Goal: Obtain resource: Download file/media

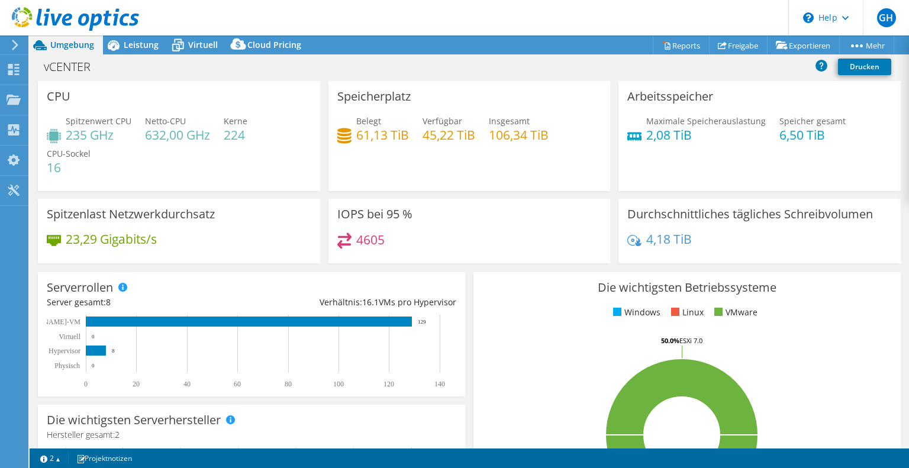
click at [14, 47] on icon at bounding box center [15, 45] width 9 height 11
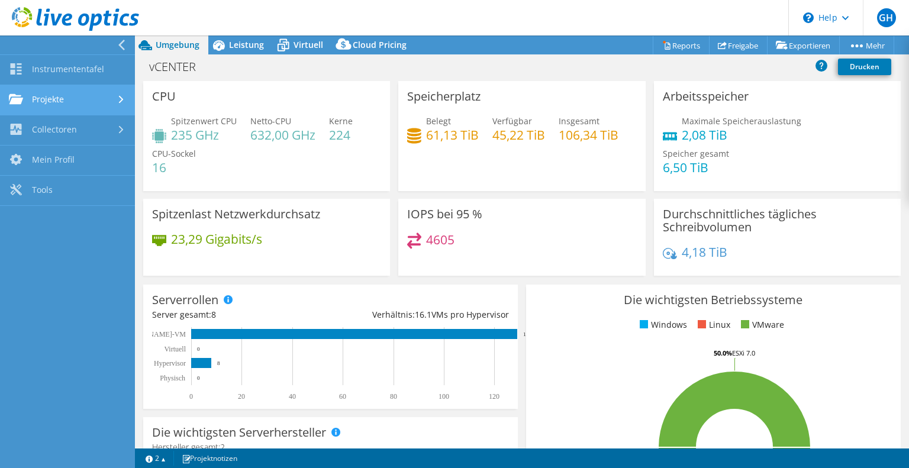
click at [62, 98] on link "Projekte" at bounding box center [67, 100] width 135 height 30
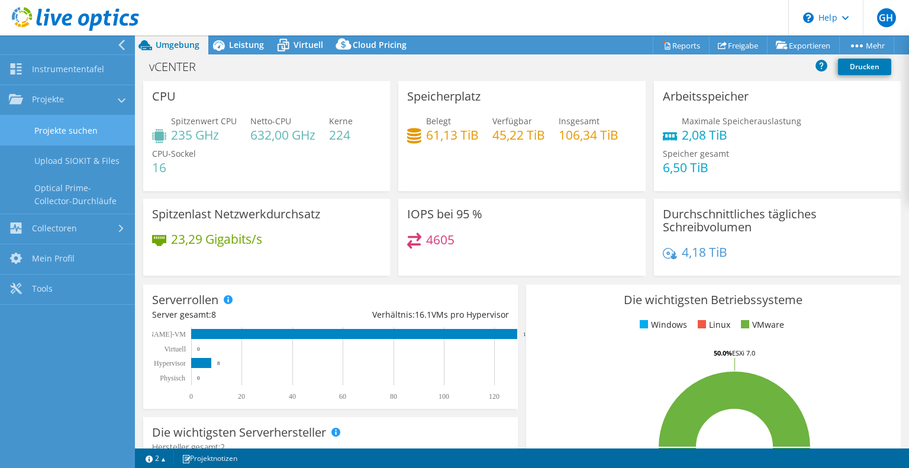
click at [62, 131] on link "Projekte suchen" at bounding box center [67, 130] width 135 height 30
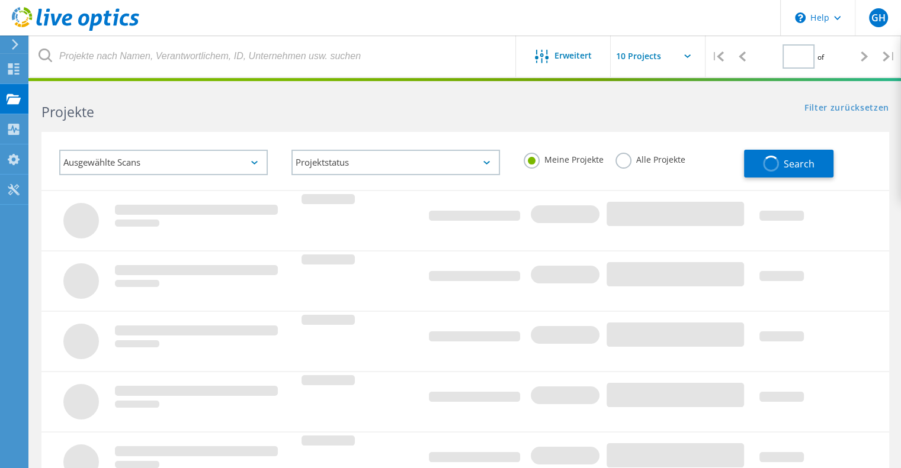
type input "1"
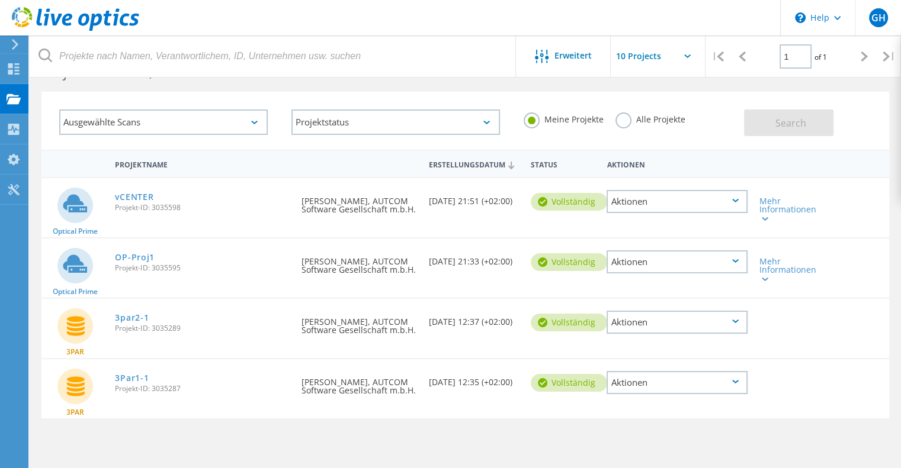
scroll to position [47, 0]
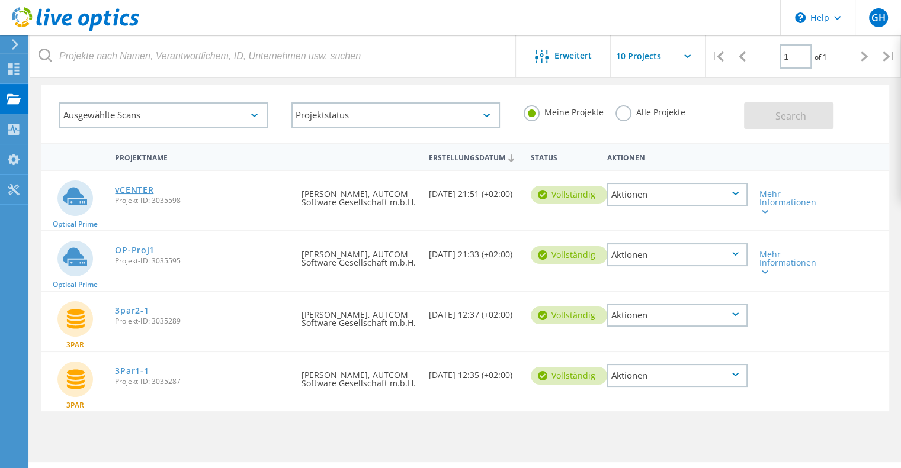
click at [137, 190] on link "vCENTER" at bounding box center [134, 190] width 38 height 8
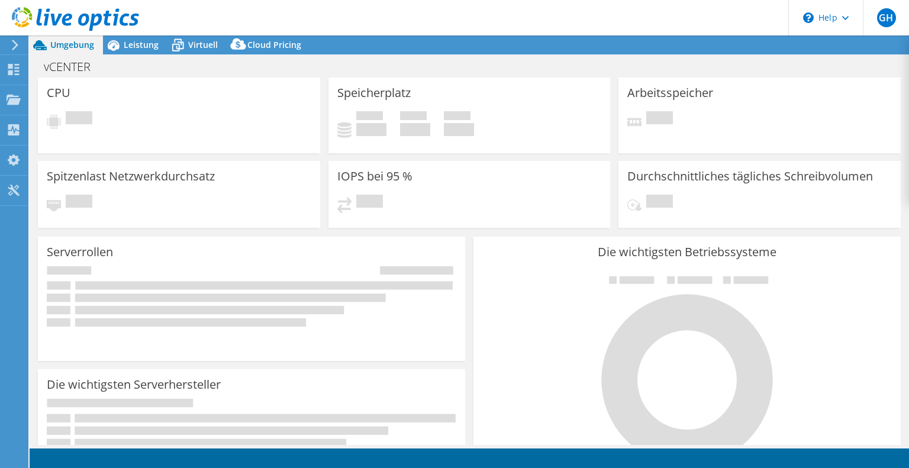
select select "USD"
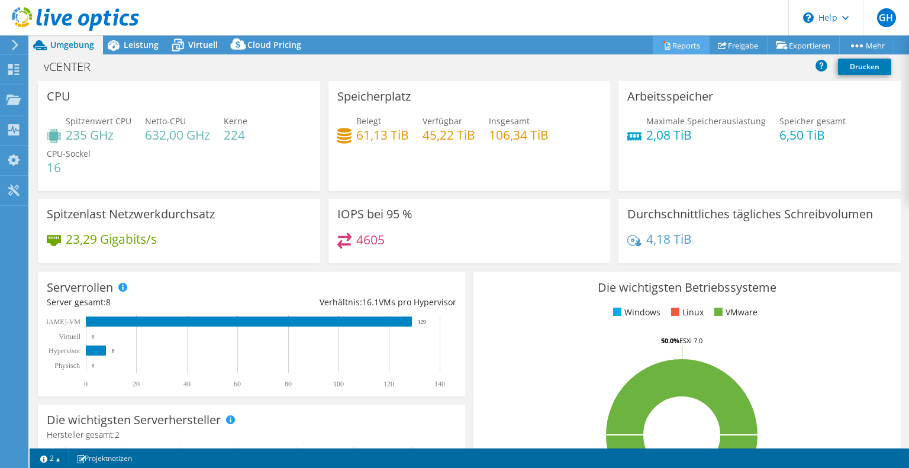
click at [666, 44] on link "Reports" at bounding box center [681, 45] width 57 height 18
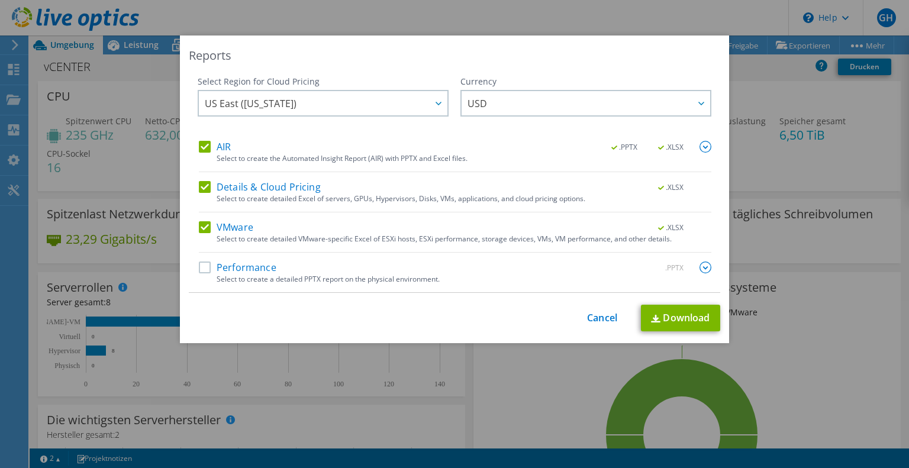
click at [258, 189] on label "Details & Cloud Pricing" at bounding box center [260, 187] width 122 height 12
click at [0, 0] on input "Details & Cloud Pricing" at bounding box center [0, 0] width 0 height 0
click at [704, 144] on img at bounding box center [706, 147] width 12 height 12
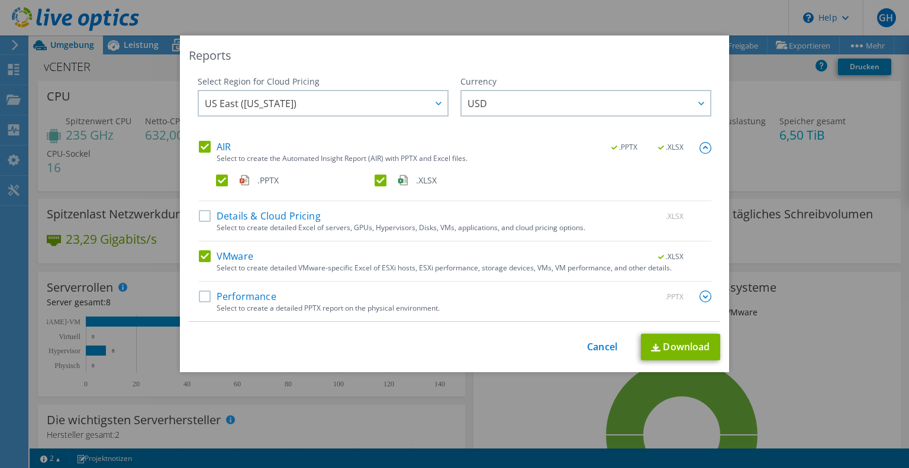
click at [704, 144] on img at bounding box center [706, 148] width 12 height 12
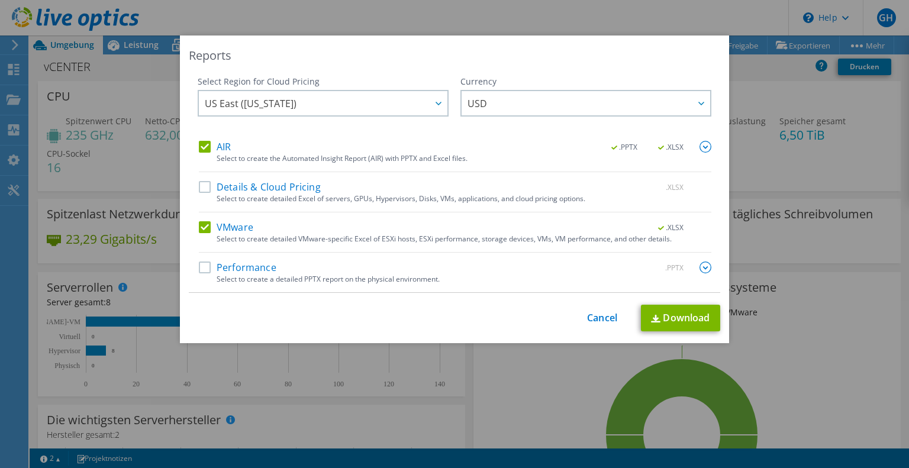
click at [233, 272] on label "Performance" at bounding box center [238, 268] width 78 height 12
click at [0, 0] on input "Performance" at bounding box center [0, 0] width 0 height 0
click at [702, 267] on img at bounding box center [706, 268] width 12 height 12
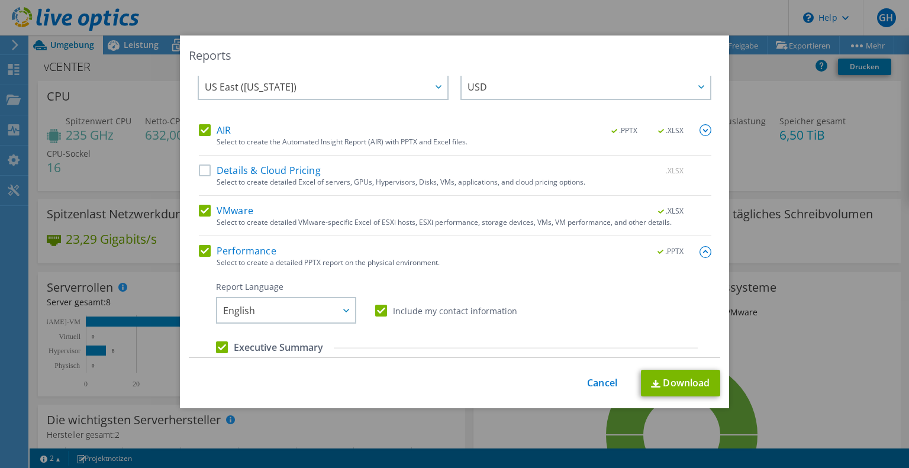
scroll to position [19, 0]
click at [700, 127] on img at bounding box center [706, 128] width 12 height 12
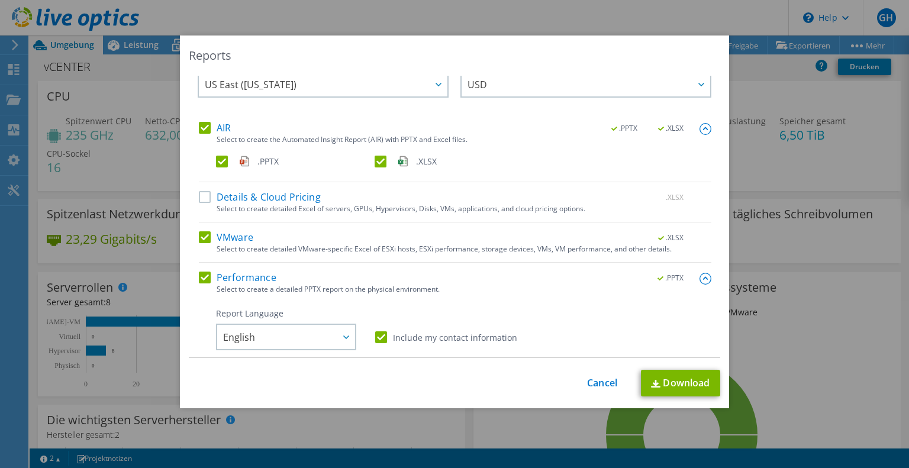
click at [700, 127] on img at bounding box center [706, 129] width 12 height 12
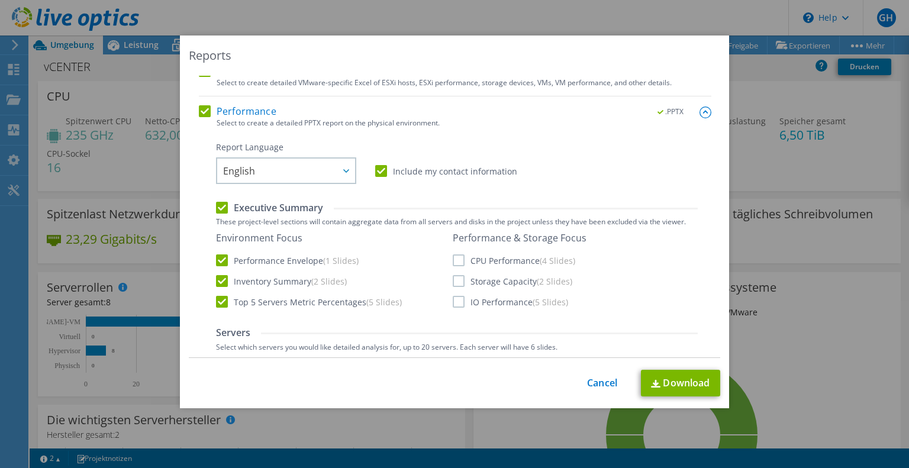
scroll to position [158, 0]
click at [453, 260] on label "CPU Performance (4 Slides)" at bounding box center [514, 259] width 123 height 12
click at [0, 0] on input "CPU Performance (4 Slides)" at bounding box center [0, 0] width 0 height 0
click at [453, 281] on label "Storage Capacity (2 Slides)" at bounding box center [513, 280] width 120 height 12
click at [0, 0] on input "Storage Capacity (2 Slides)" at bounding box center [0, 0] width 0 height 0
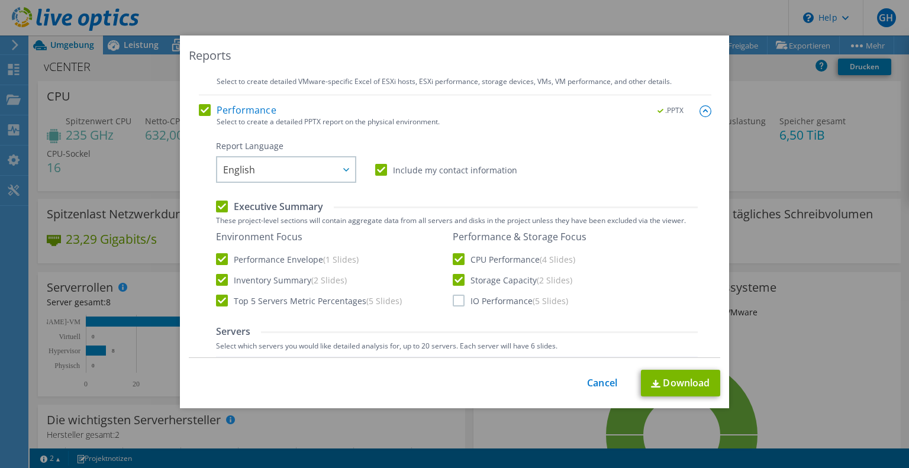
click at [454, 300] on label "IO Performance (5 Slides)" at bounding box center [510, 301] width 115 height 12
click at [0, 0] on input "IO Performance (5 Slides)" at bounding box center [0, 0] width 0 height 0
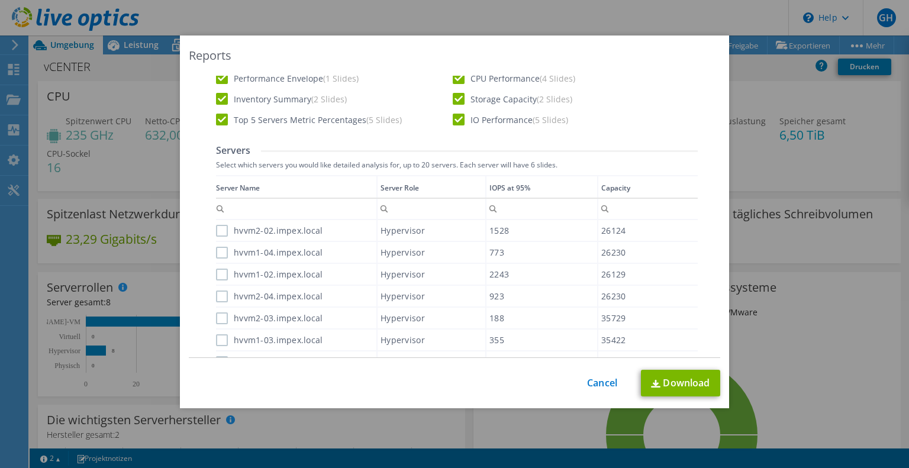
scroll to position [335, 0]
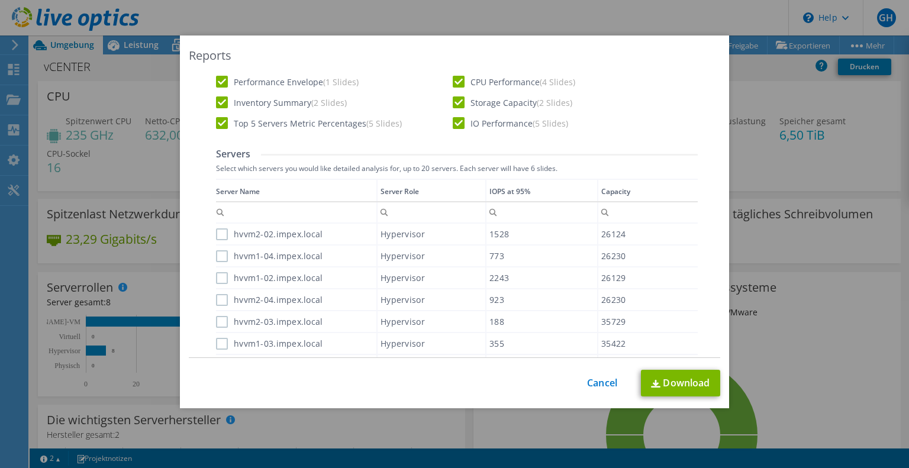
click at [216, 235] on label "hvvm2-02.impex.local" at bounding box center [269, 235] width 107 height 12
click at [0, 0] on input "hvvm2-02.impex.local" at bounding box center [0, 0] width 0 height 0
click at [210, 260] on div "Performance .PPTX Select to create a detailed PPTX report on the physical envir…" at bounding box center [455, 390] width 513 height 926
click at [216, 256] on label "hvvm1-04.impex.local" at bounding box center [269, 256] width 107 height 12
click at [0, 0] on input "hvvm1-04.impex.local" at bounding box center [0, 0] width 0 height 0
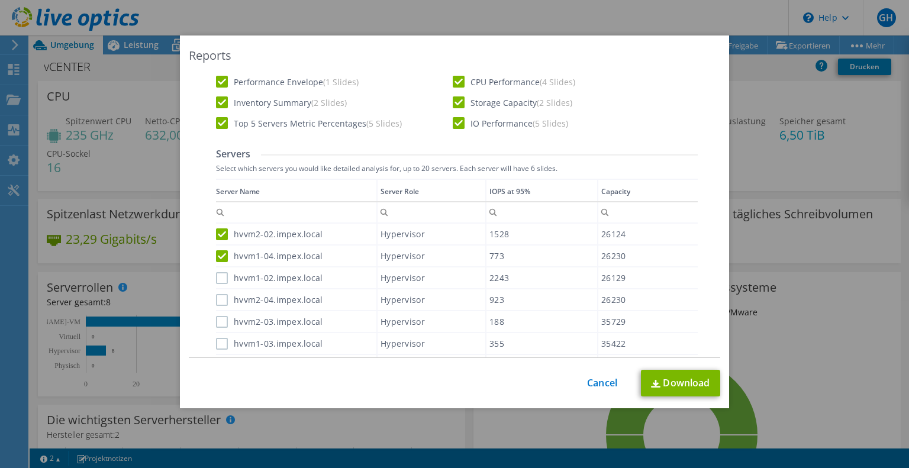
click at [217, 278] on label "hvvm1-02.impex.local" at bounding box center [269, 278] width 107 height 12
click at [0, 0] on input "hvvm1-02.impex.local" at bounding box center [0, 0] width 0 height 0
click at [216, 300] on label "hvvm2-04.impex.local" at bounding box center [269, 300] width 107 height 12
click at [0, 0] on input "hvvm2-04.impex.local" at bounding box center [0, 0] width 0 height 0
click at [216, 322] on label "hvvm2-03.impex.local" at bounding box center [269, 322] width 107 height 12
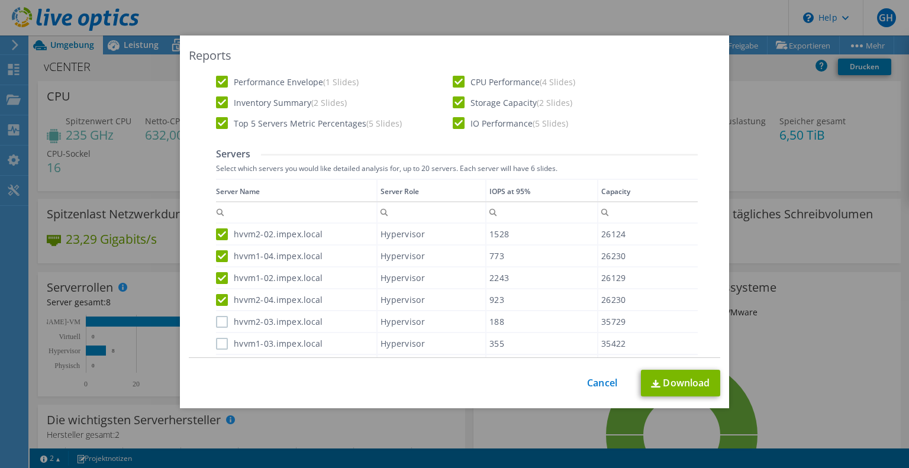
click at [0, 0] on input "hvvm2-03.impex.local" at bounding box center [0, 0] width 0 height 0
click at [218, 340] on label "hvvm1-03.impex.local" at bounding box center [269, 344] width 107 height 12
click at [0, 0] on input "hvvm1-03.impex.local" at bounding box center [0, 0] width 0 height 0
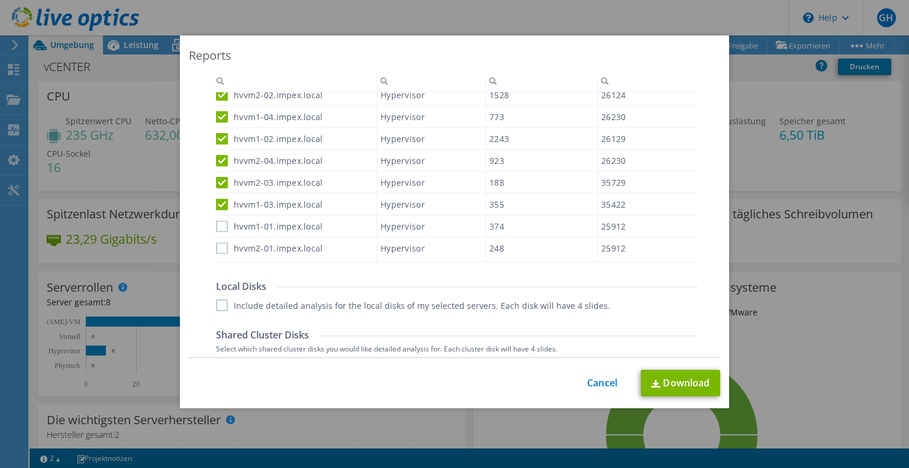
scroll to position [468, 0]
click at [216, 225] on label "hvvm1-01.impex.local" at bounding box center [269, 224] width 107 height 12
click at [0, 0] on input "hvvm1-01.impex.local" at bounding box center [0, 0] width 0 height 0
click at [216, 236] on div "hvvm2-01.impex.local" at bounding box center [296, 246] width 160 height 21
click at [216, 245] on label "hvvm2-01.impex.local" at bounding box center [269, 246] width 107 height 12
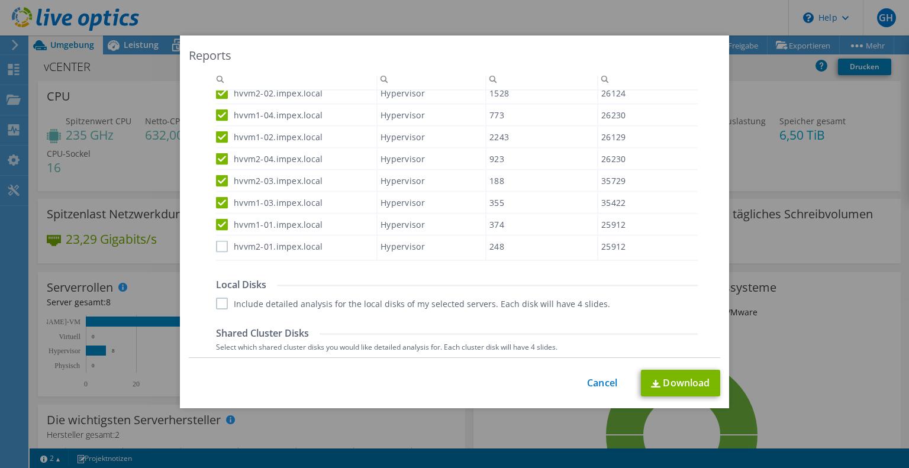
click at [0, 0] on input "hvvm2-01.impex.local" at bounding box center [0, 0] width 0 height 0
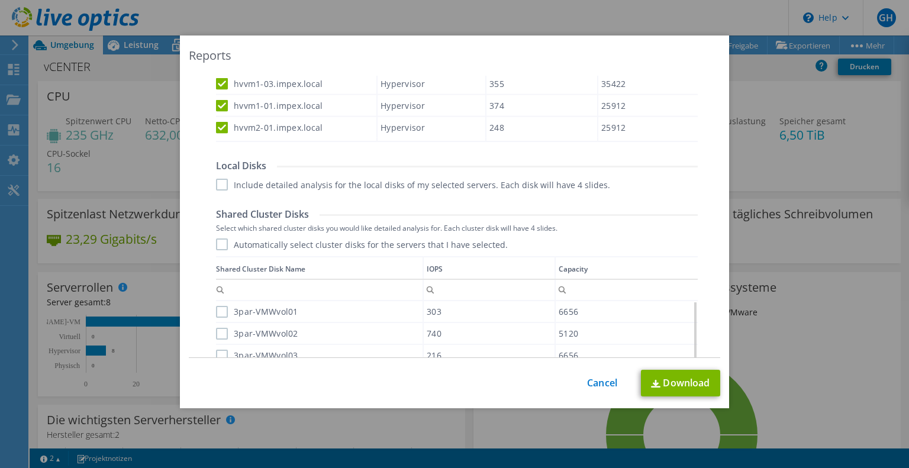
scroll to position [604, 0]
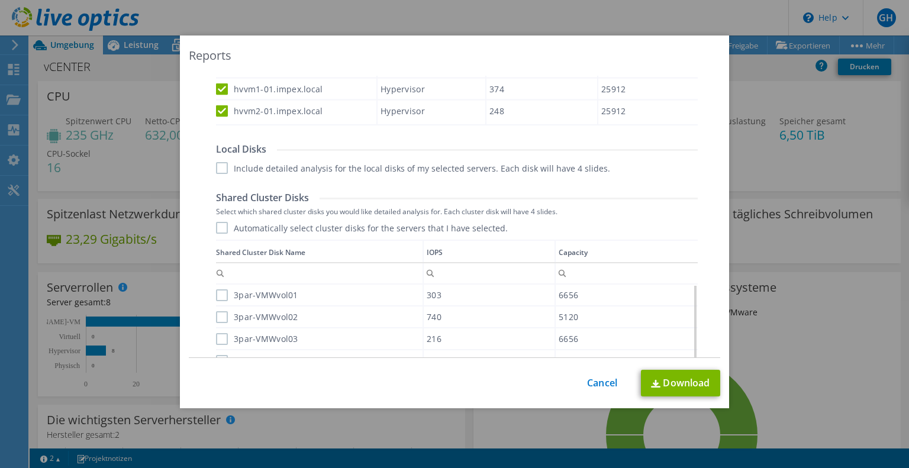
click at [219, 163] on label "Include detailed analysis for the local disks of my selected servers. Each disk…" at bounding box center [413, 168] width 394 height 12
click at [0, 0] on input "Include detailed analysis for the local disks of my selected servers. Each disk…" at bounding box center [0, 0] width 0 height 0
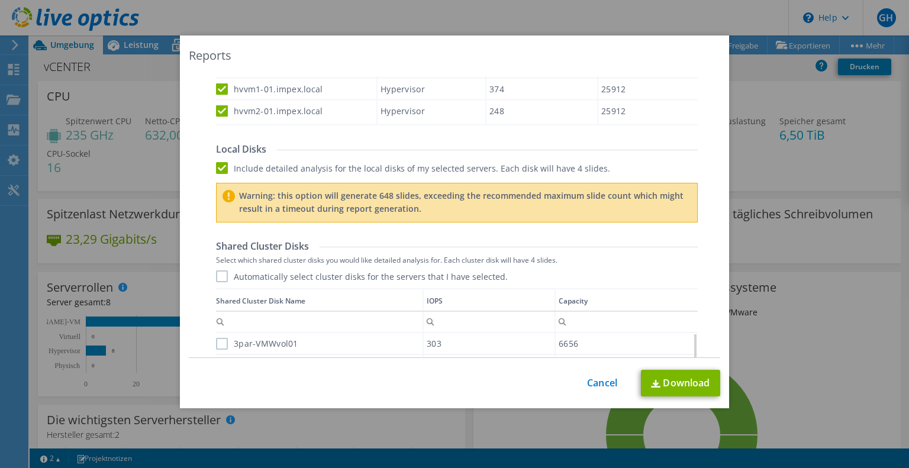
click at [219, 163] on label "Include detailed analysis for the local disks of my selected servers. Each disk…" at bounding box center [413, 168] width 394 height 12
click at [0, 0] on input "Include detailed analysis for the local disks of my selected servers. Each disk…" at bounding box center [0, 0] width 0 height 0
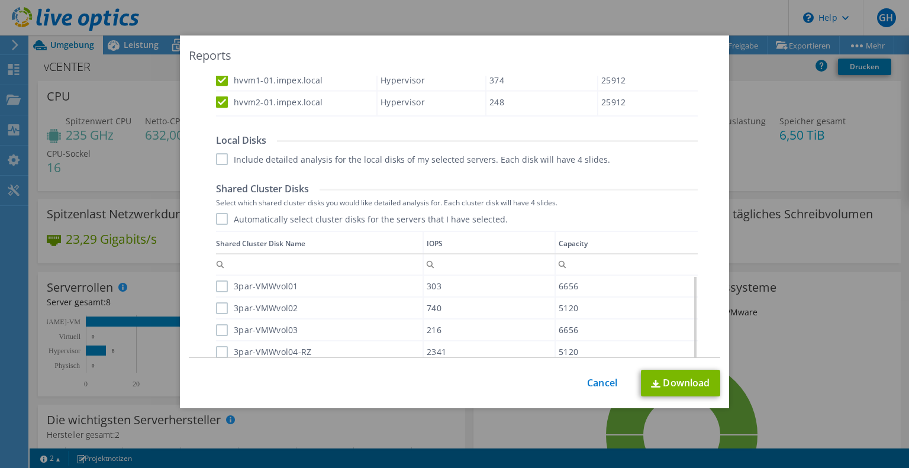
scroll to position [616, 0]
click at [217, 217] on label "Automatically select cluster disks for the servers that I have selected." at bounding box center [362, 216] width 292 height 12
click at [0, 0] on input "Automatically select cluster disks for the servers that I have selected." at bounding box center [0, 0] width 0 height 0
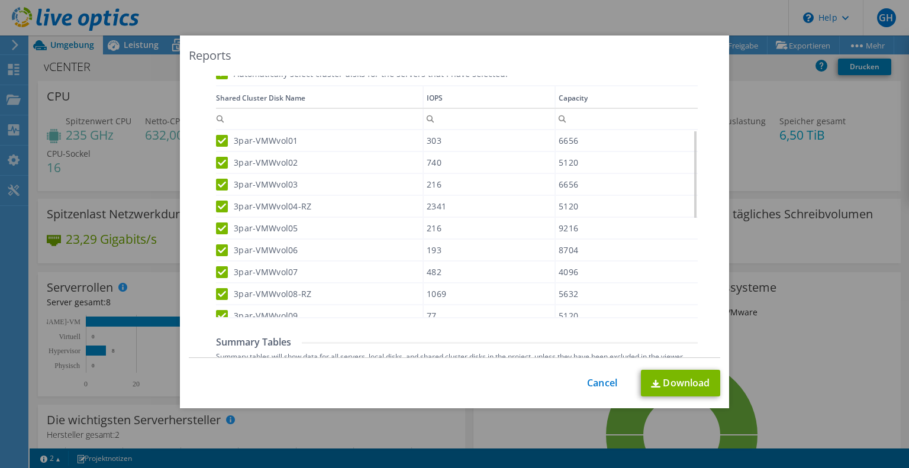
scroll to position [829, 0]
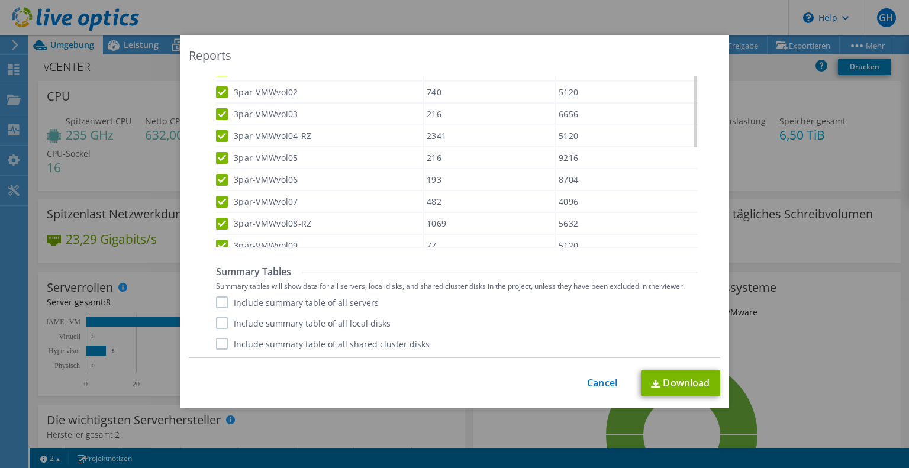
click at [216, 303] on label "Include summary table of all servers" at bounding box center [297, 303] width 163 height 12
click at [0, 0] on input "Include summary table of all servers" at bounding box center [0, 0] width 0 height 0
click at [218, 323] on label "Include summary table of all local disks" at bounding box center [303, 323] width 175 height 12
click at [0, 0] on input "Include summary table of all local disks" at bounding box center [0, 0] width 0 height 0
click at [219, 345] on label "Include summary table of all shared cluster disks" at bounding box center [323, 344] width 214 height 12
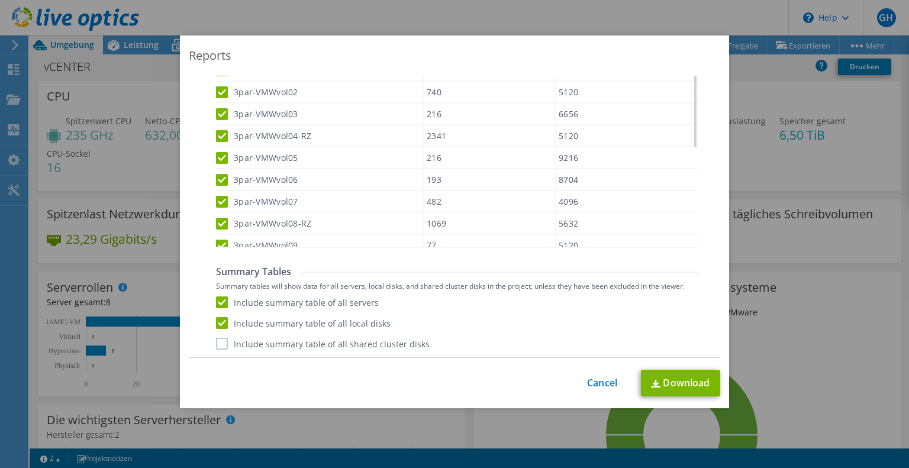
click at [0, 0] on input "Include summary table of all shared cluster disks" at bounding box center [0, 0] width 0 height 0
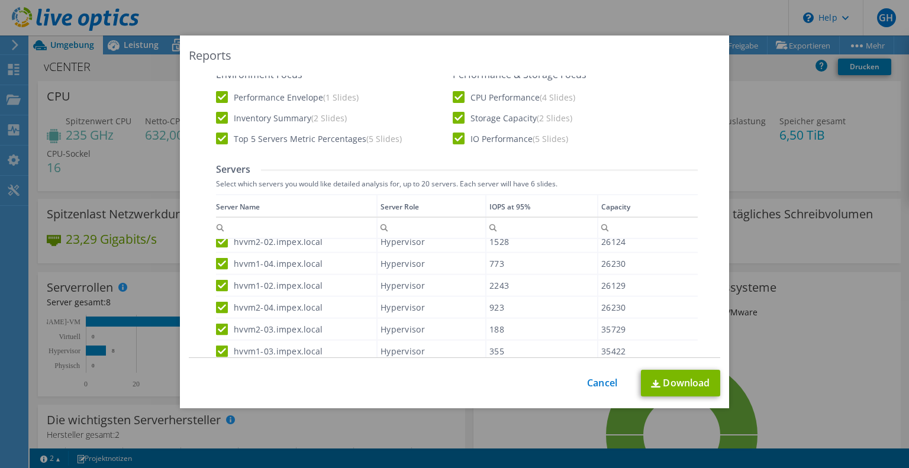
scroll to position [0, 0]
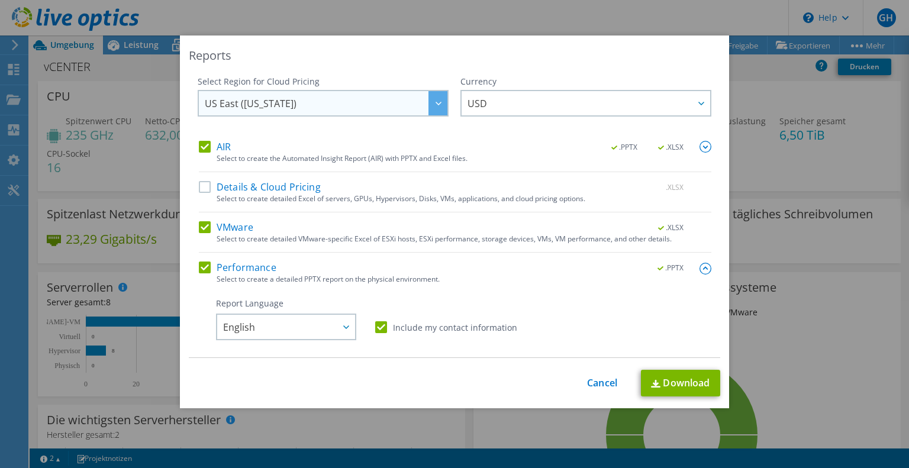
click at [353, 102] on span "US East ([US_STATE])" at bounding box center [326, 103] width 243 height 24
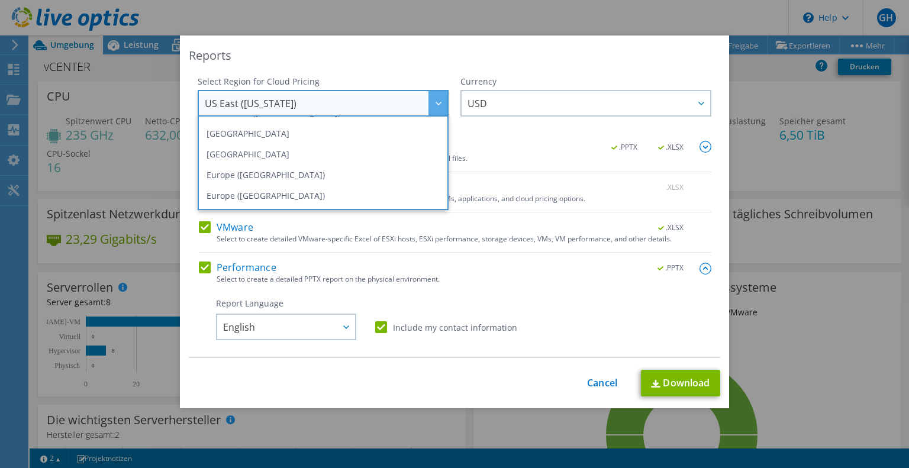
scroll to position [128, 0]
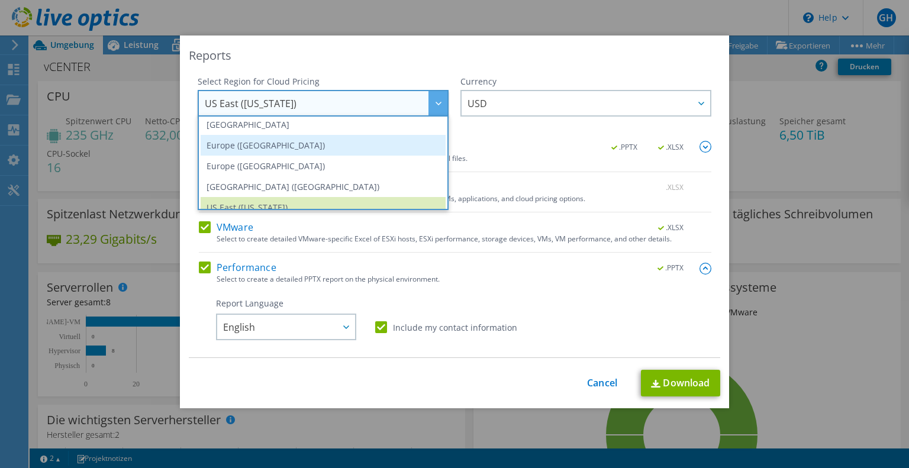
click at [326, 146] on li "Europe ([GEOGRAPHIC_DATA])" at bounding box center [323, 145] width 245 height 21
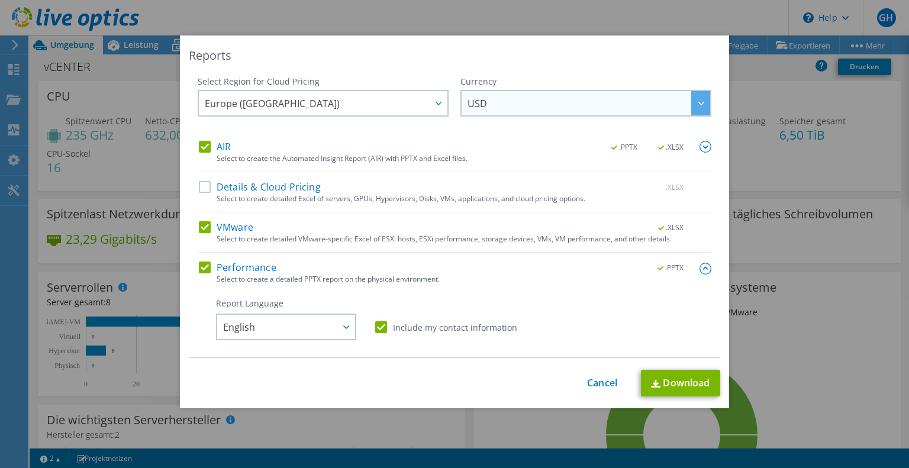
click at [512, 112] on span "USD" at bounding box center [589, 103] width 243 height 24
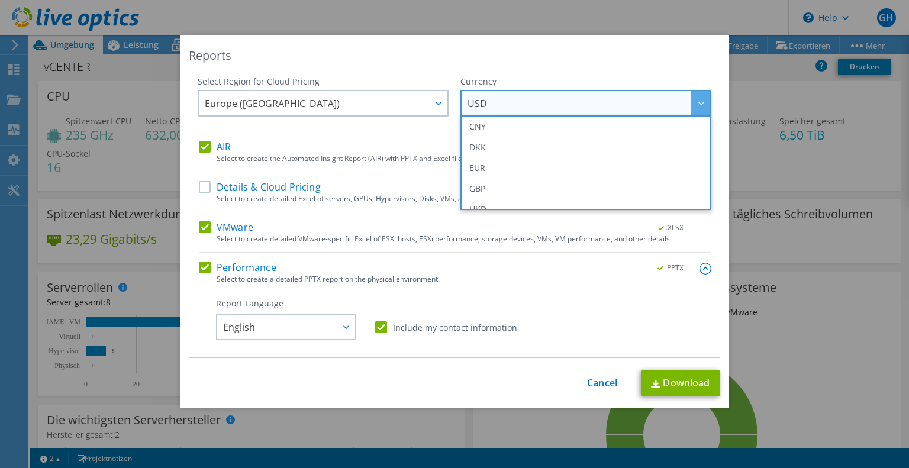
scroll to position [126, 0]
click at [502, 169] on li "EUR" at bounding box center [586, 168] width 245 height 21
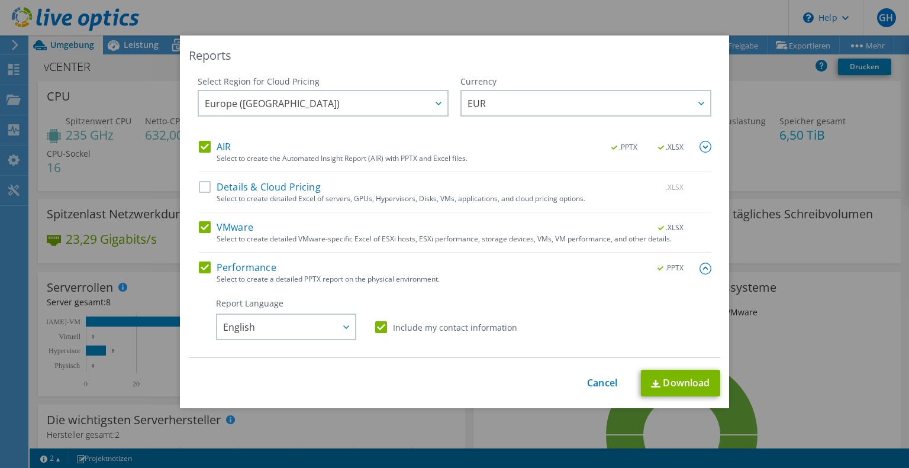
click at [289, 189] on label "Details & Cloud Pricing" at bounding box center [260, 187] width 122 height 12
click at [0, 0] on input "Details & Cloud Pricing" at bounding box center [0, 0] width 0 height 0
click at [673, 384] on link "Download" at bounding box center [680, 383] width 79 height 27
click at [589, 388] on link "Cancel" at bounding box center [602, 383] width 30 height 11
